Goal: Transaction & Acquisition: Purchase product/service

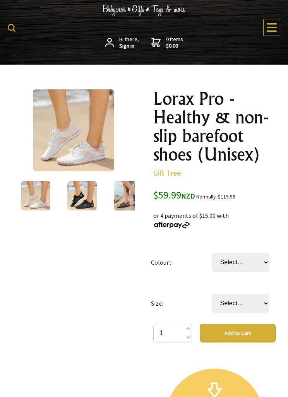
scroll to position [48, 0]
click at [262, 267] on select "Select… Blue Black Pink White" at bounding box center [240, 262] width 57 height 19
select select "Black"
click at [260, 301] on select "Select… [DEMOGRAPHIC_DATA] Women 6 - US Men 4 [DEMOGRAPHIC_DATA] Women 7 - US M…" at bounding box center [240, 303] width 57 height 19
select select "US Women 10/10.5 - US Men 8/8.5"
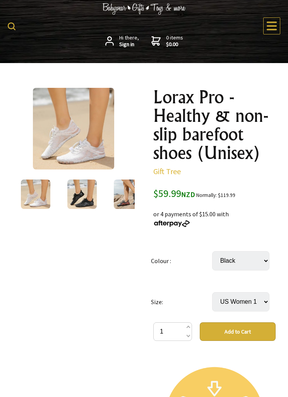
scroll to position [49, 0]
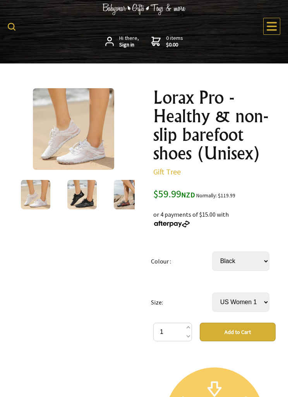
click at [252, 304] on select "Select… [DEMOGRAPHIC_DATA] Women 6 - US Men 4 [DEMOGRAPHIC_DATA] Women 7 - US M…" at bounding box center [240, 301] width 57 height 19
select select "US Women 8/8.5 - US Men 6/6.5"
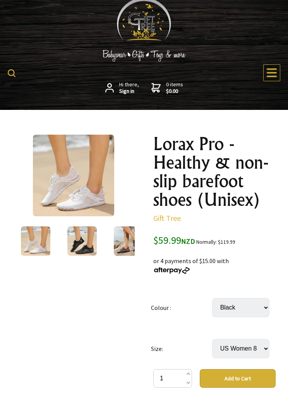
scroll to position [0, 0]
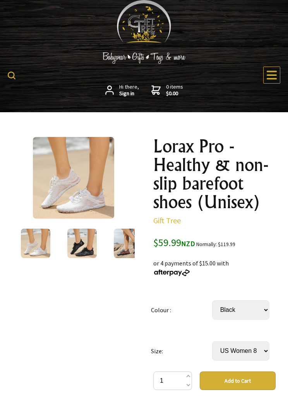
click at [239, 374] on button "Add to Cart" at bounding box center [238, 380] width 76 height 19
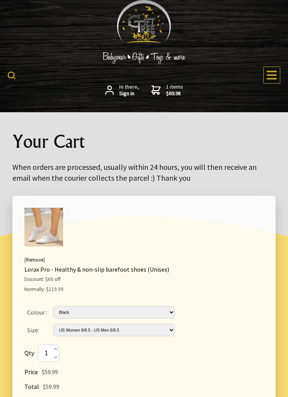
click at [16, 71] on form at bounding box center [13, 75] width 11 height 14
click at [4, 78] on div "Hi there, Sign in 1 items $69.98 All Plants Collection Shop by Category 4" and …" at bounding box center [144, 56] width 288 height 112
click at [14, 72] on img at bounding box center [12, 76] width 8 height 8
click at [271, 76] on icon at bounding box center [272, 75] width 12 height 12
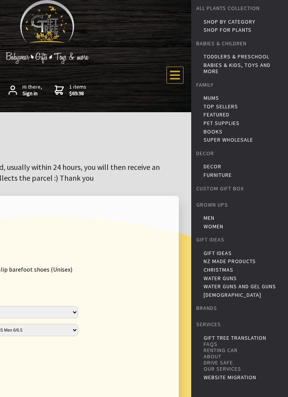
click at [237, 62] on link "Babies & Kids, toys and more" at bounding box center [244, 68] width 82 height 12
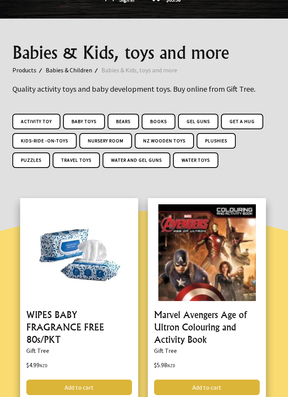
scroll to position [93, 0]
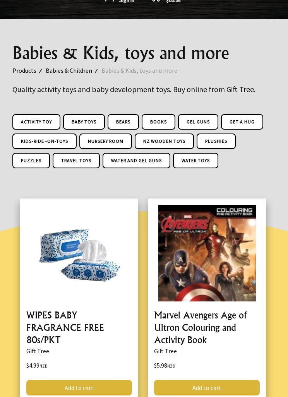
click at [230, 145] on link "Plushies" at bounding box center [216, 140] width 39 height 15
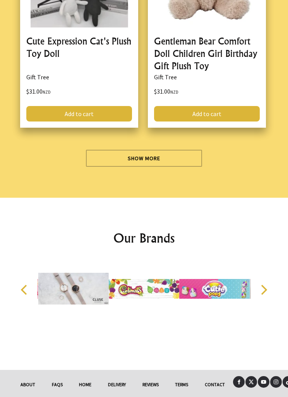
scroll to position [4501, 0]
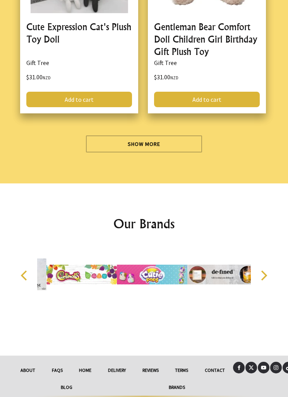
click at [167, 135] on link "Show More" at bounding box center [144, 143] width 116 height 17
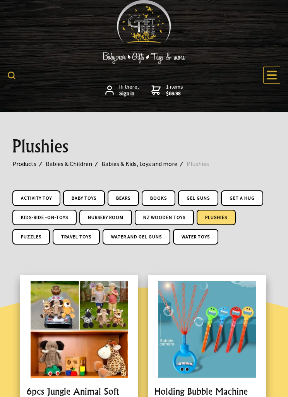
click at [14, 72] on img at bounding box center [12, 76] width 8 height 8
click at [55, 76] on input "text" at bounding box center [57, 74] width 77 height 13
type input "Moose"
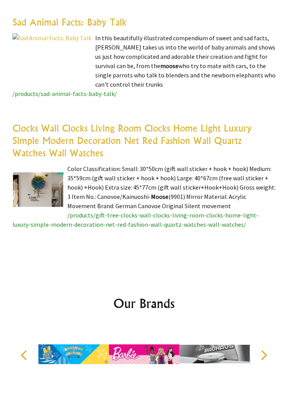
scroll to position [1689, 0]
